Goal: Task Accomplishment & Management: Manage account settings

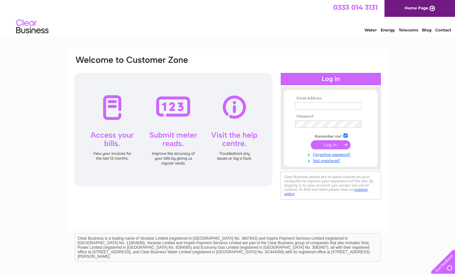
type input "secretary@lundingolfclub.co.uk"
click at [320, 141] on input "submit" at bounding box center [331, 144] width 40 height 9
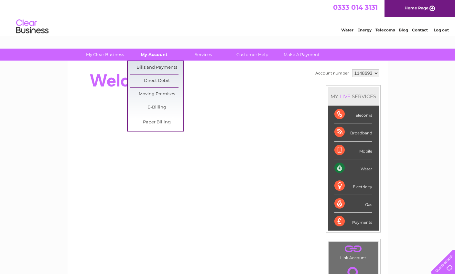
click at [157, 55] on link "My Account" at bounding box center [154, 55] width 53 height 12
click at [156, 69] on link "Bills and Payments" at bounding box center [156, 67] width 53 height 13
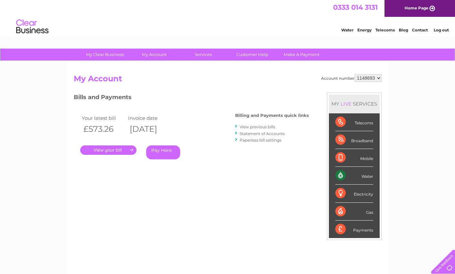
click at [111, 146] on link "." at bounding box center [108, 149] width 56 height 9
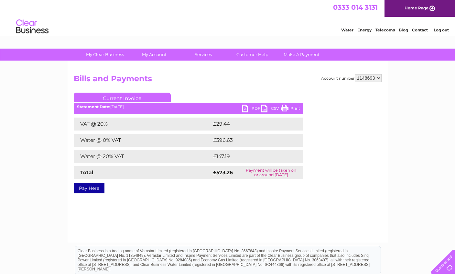
click at [253, 107] on link "PDF" at bounding box center [251, 109] width 19 height 9
